Goal: Task Accomplishment & Management: Manage account settings

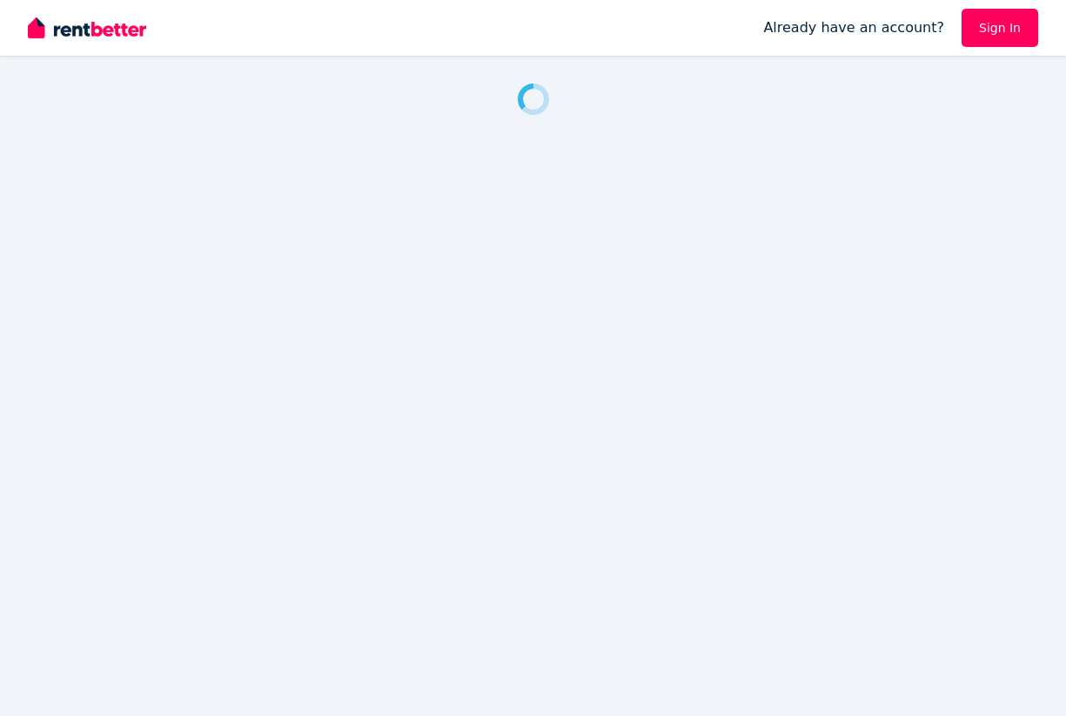
click at [994, 25] on link "Sign In" at bounding box center [999, 28] width 77 height 38
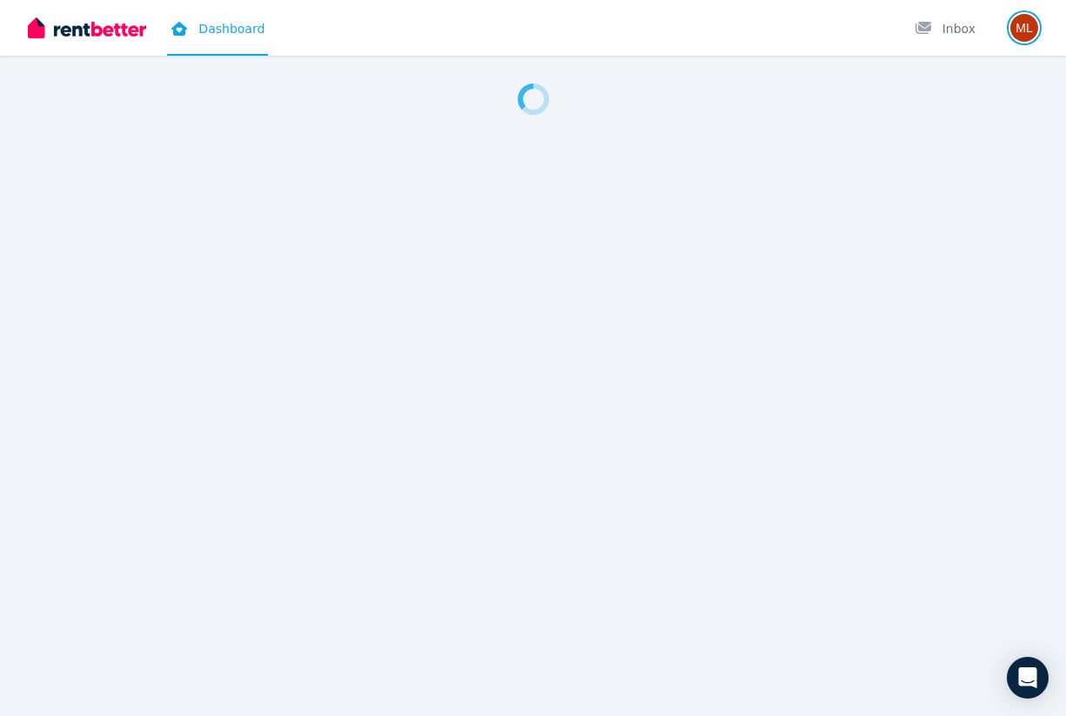
click at [1021, 34] on img "button" at bounding box center [1024, 28] width 28 height 28
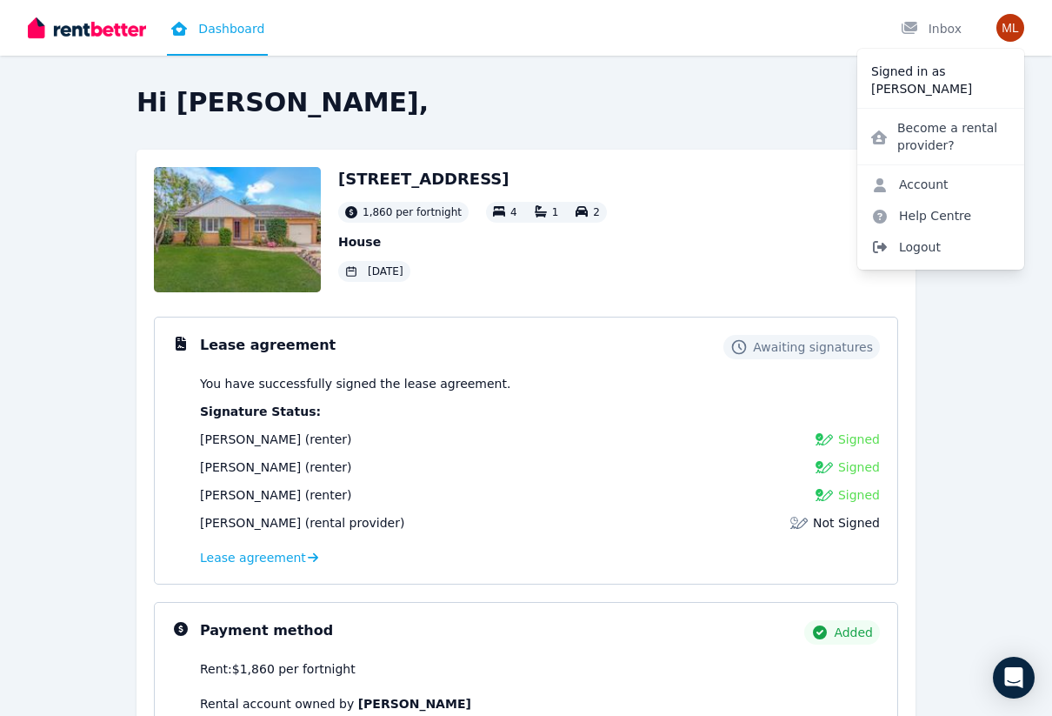
click at [937, 243] on span "Logout" at bounding box center [941, 246] width 167 height 31
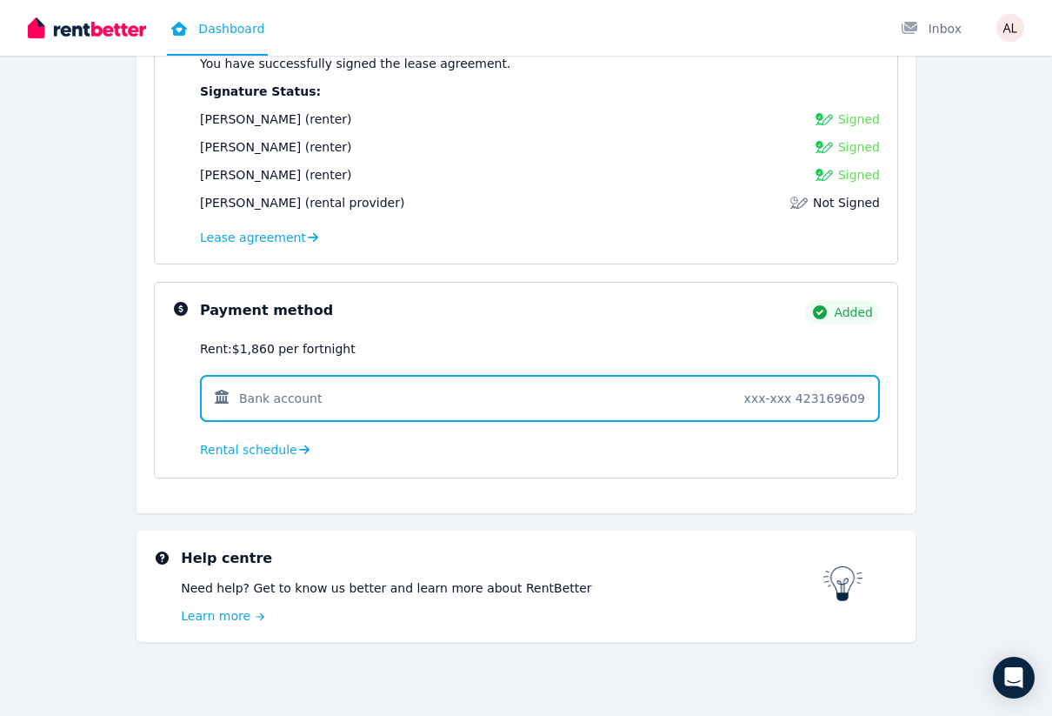
scroll to position [326, 0]
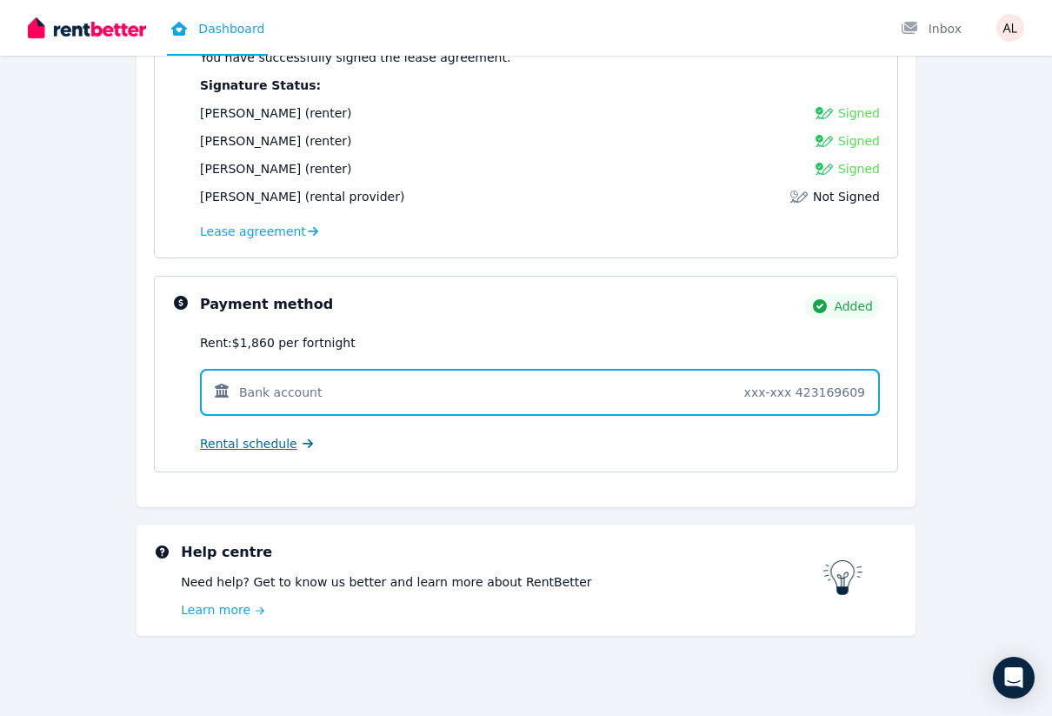
click at [261, 446] on span "Rental schedule" at bounding box center [248, 443] width 97 height 17
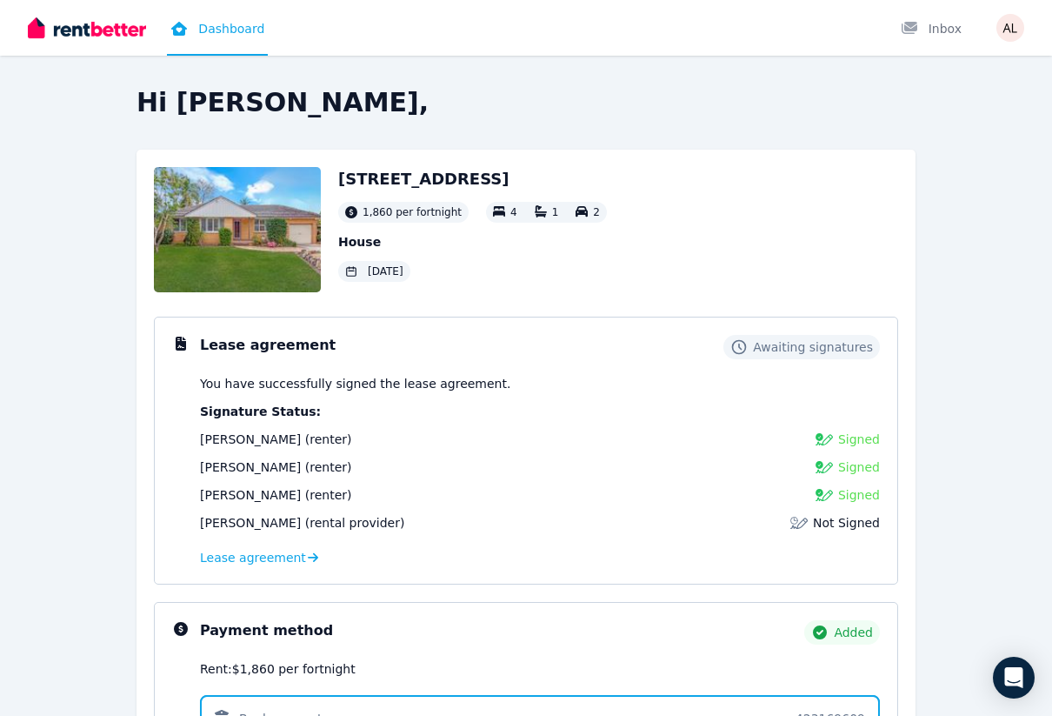
click at [117, 25] on img at bounding box center [87, 28] width 118 height 26
click at [379, 530] on div "[PERSON_NAME] (rental provider) Not Signed" at bounding box center [540, 522] width 680 height 17
click at [267, 557] on span "Lease agreement" at bounding box center [253, 557] width 106 height 17
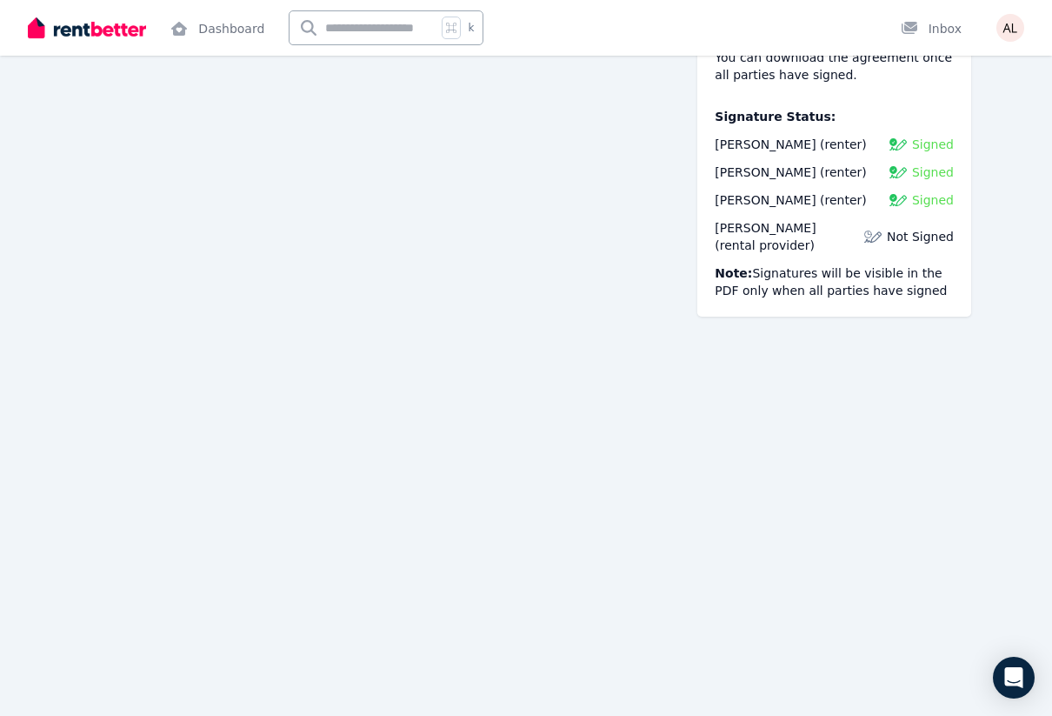
scroll to position [237, 0]
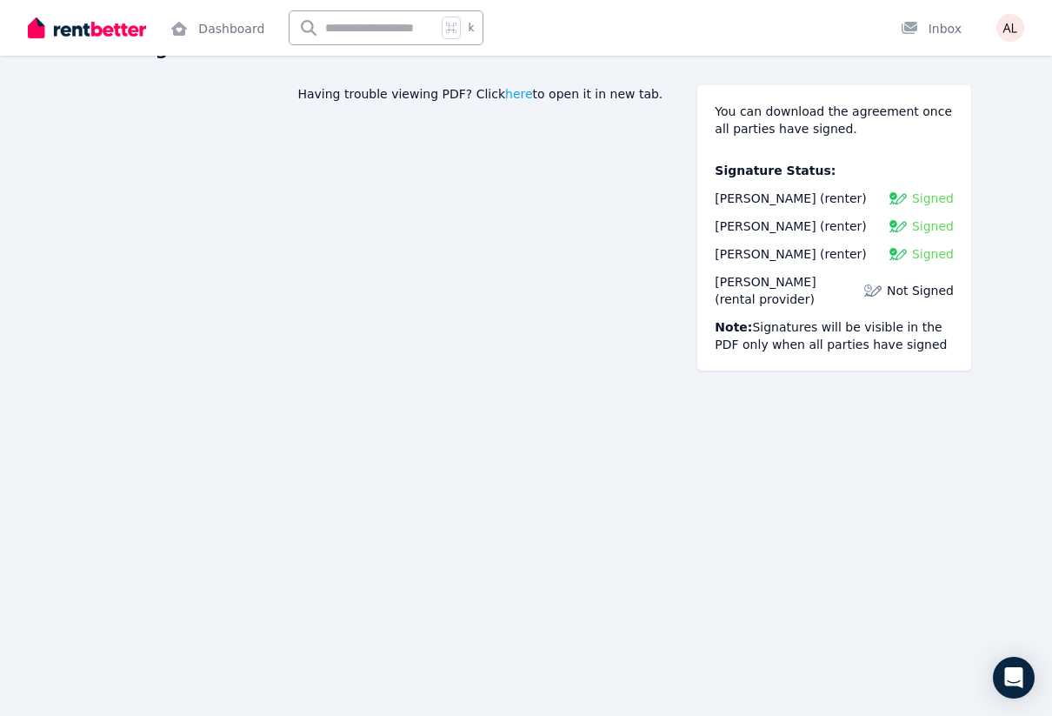
scroll to position [84, 0]
